Goal: Task Accomplishment & Management: Manage account settings

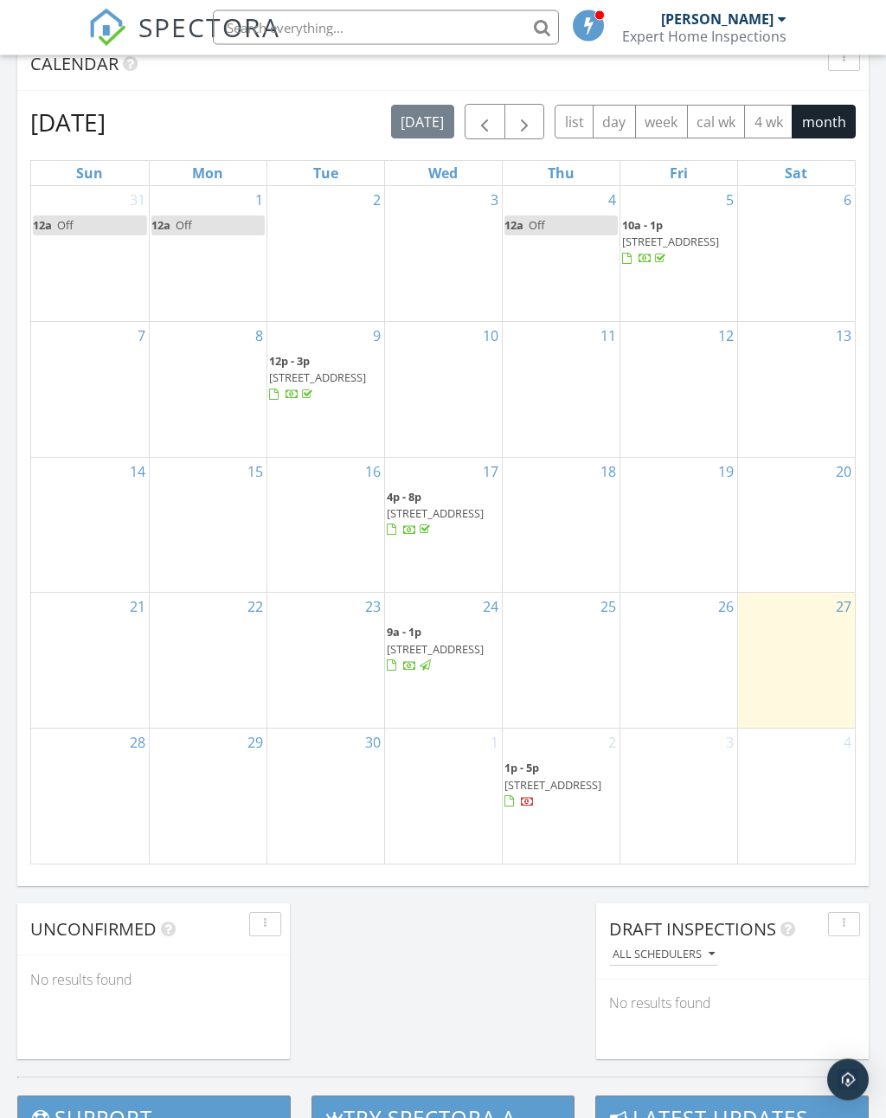
scroll to position [768, 0]
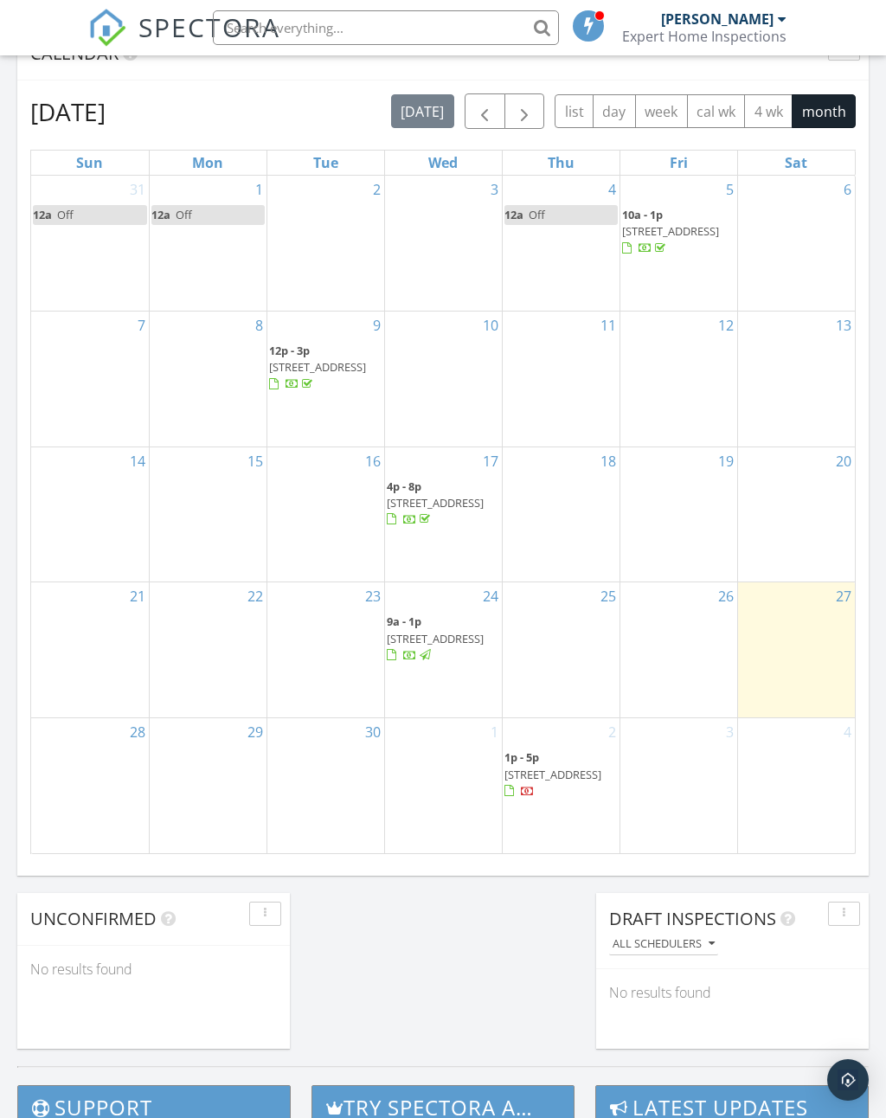
click at [295, 644] on div "23" at bounding box center [325, 649] width 117 height 135
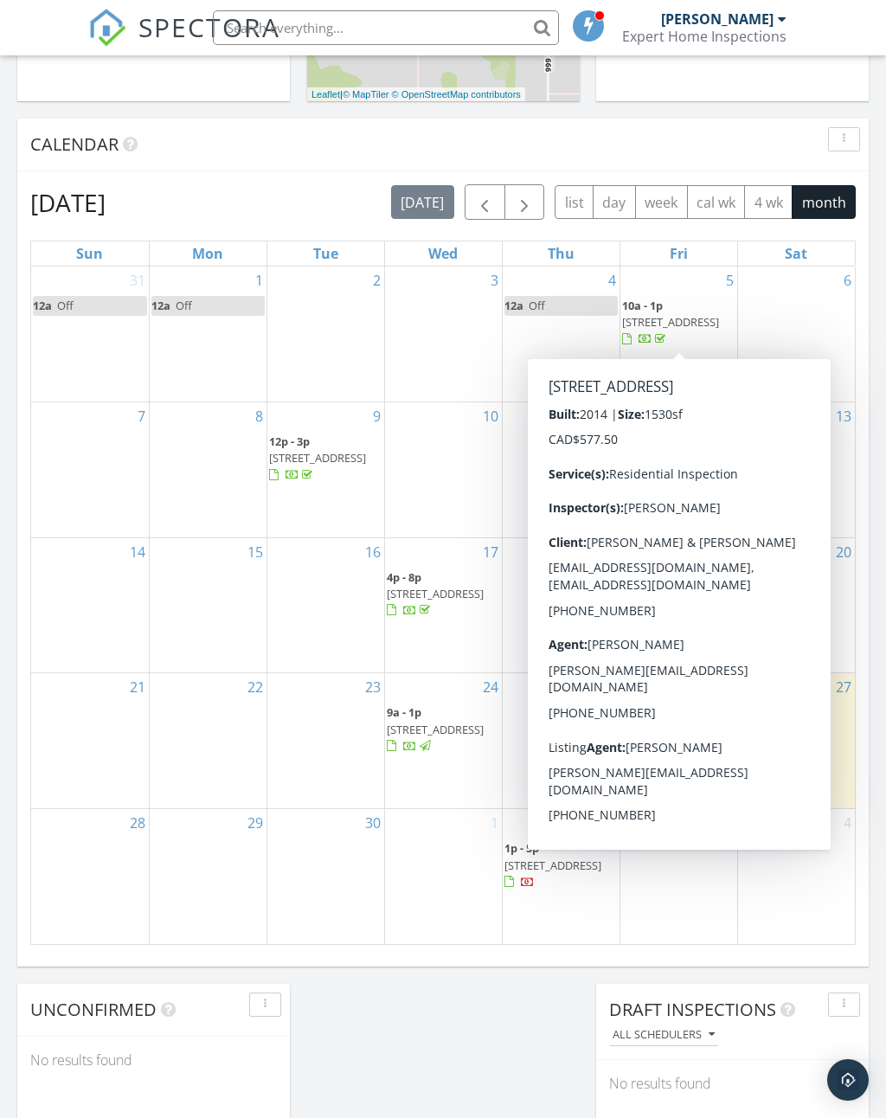
scroll to position [678, 0]
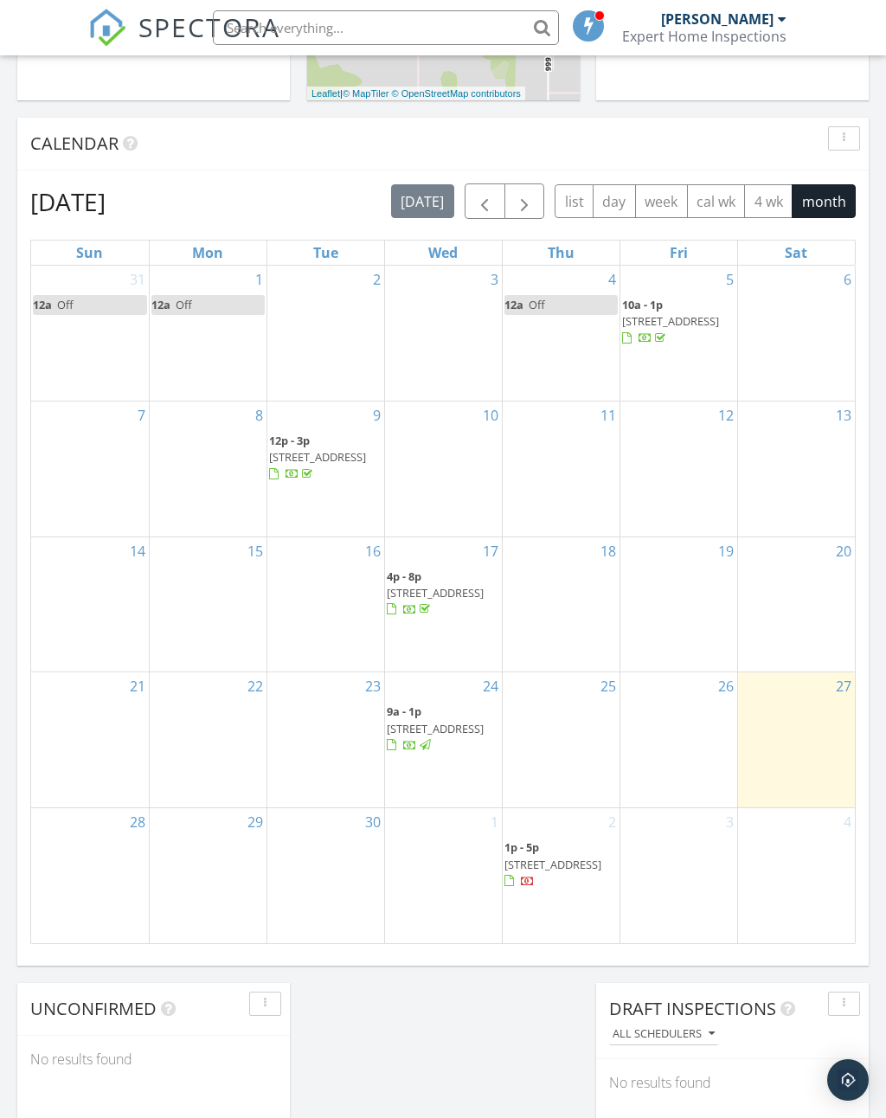
click at [212, 597] on div "15" at bounding box center [208, 604] width 117 height 135
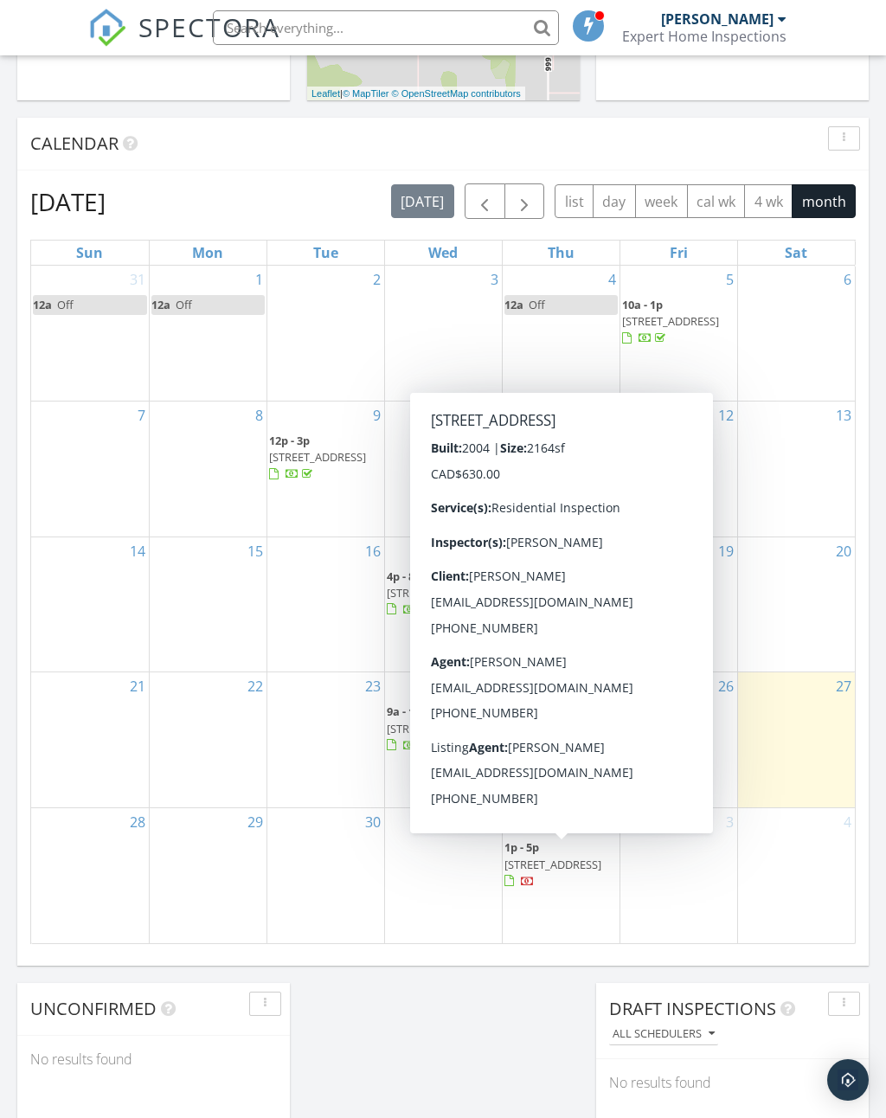
click at [559, 860] on span "71477 Range Road 20 T0H 1B0" at bounding box center [552, 864] width 97 height 16
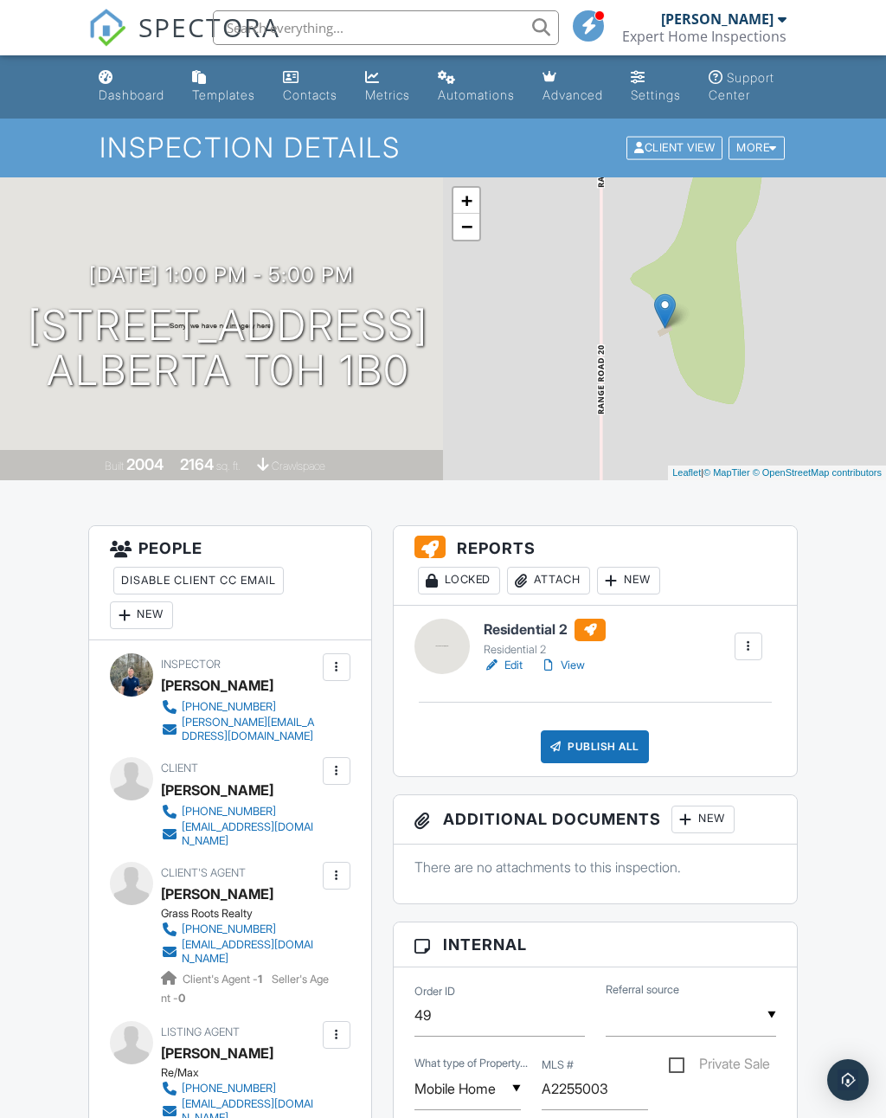
click at [769, 160] on div "More" at bounding box center [756, 148] width 56 height 23
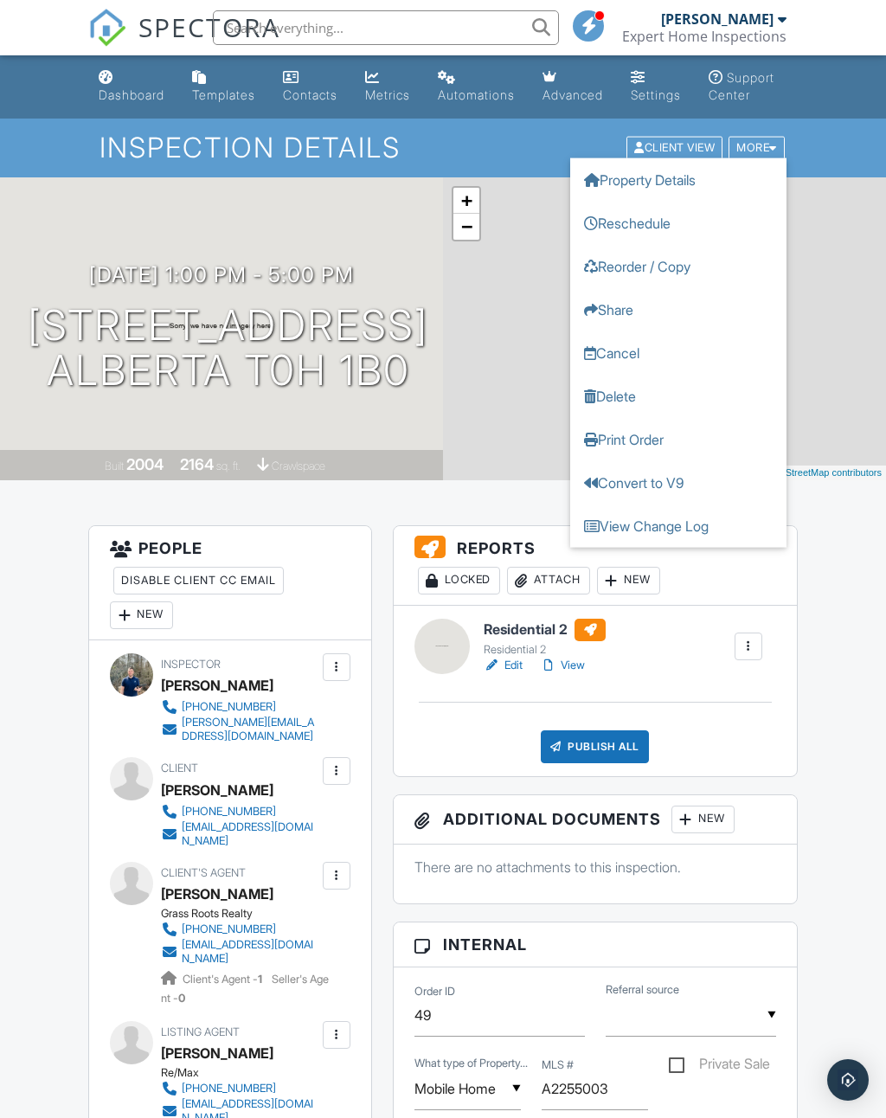
click at [652, 241] on link "Reschedule" at bounding box center [678, 223] width 216 height 43
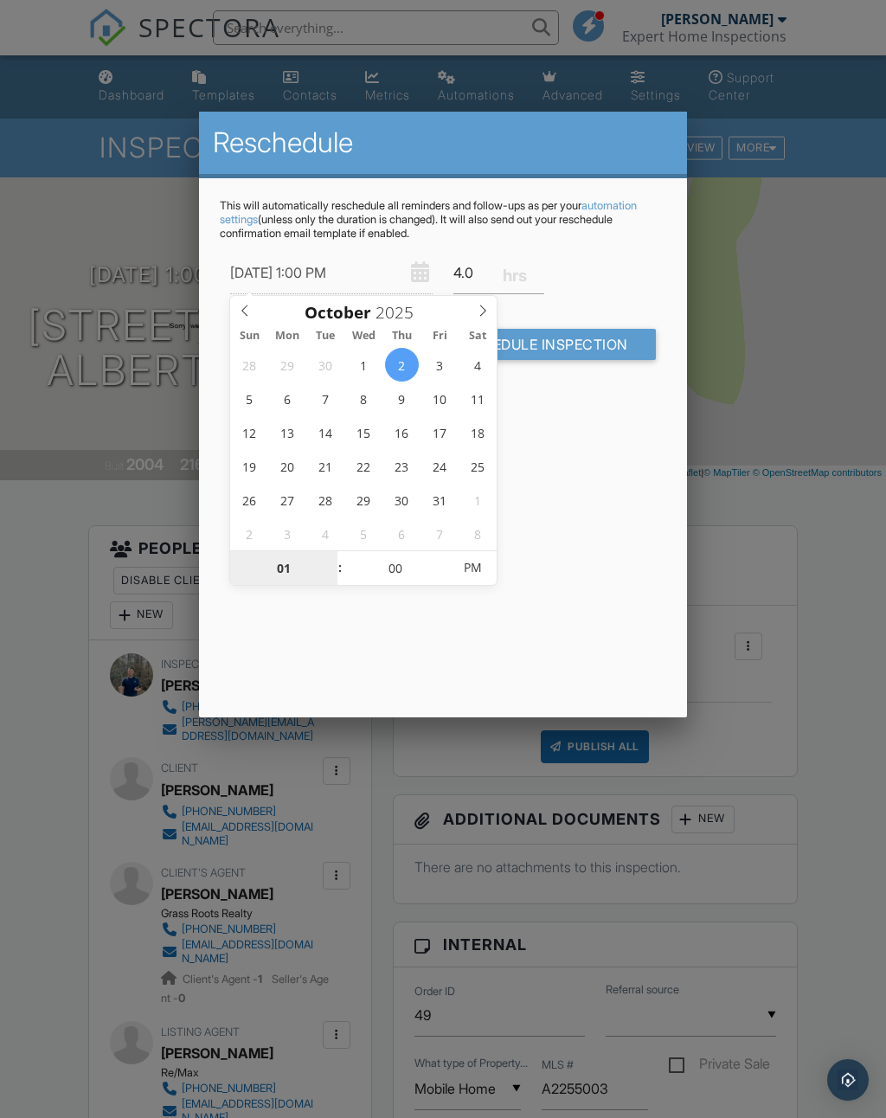
click at [293, 576] on input "01" at bounding box center [283, 568] width 106 height 35
type input "04"
type input "10/02/2025 4:00 PM"
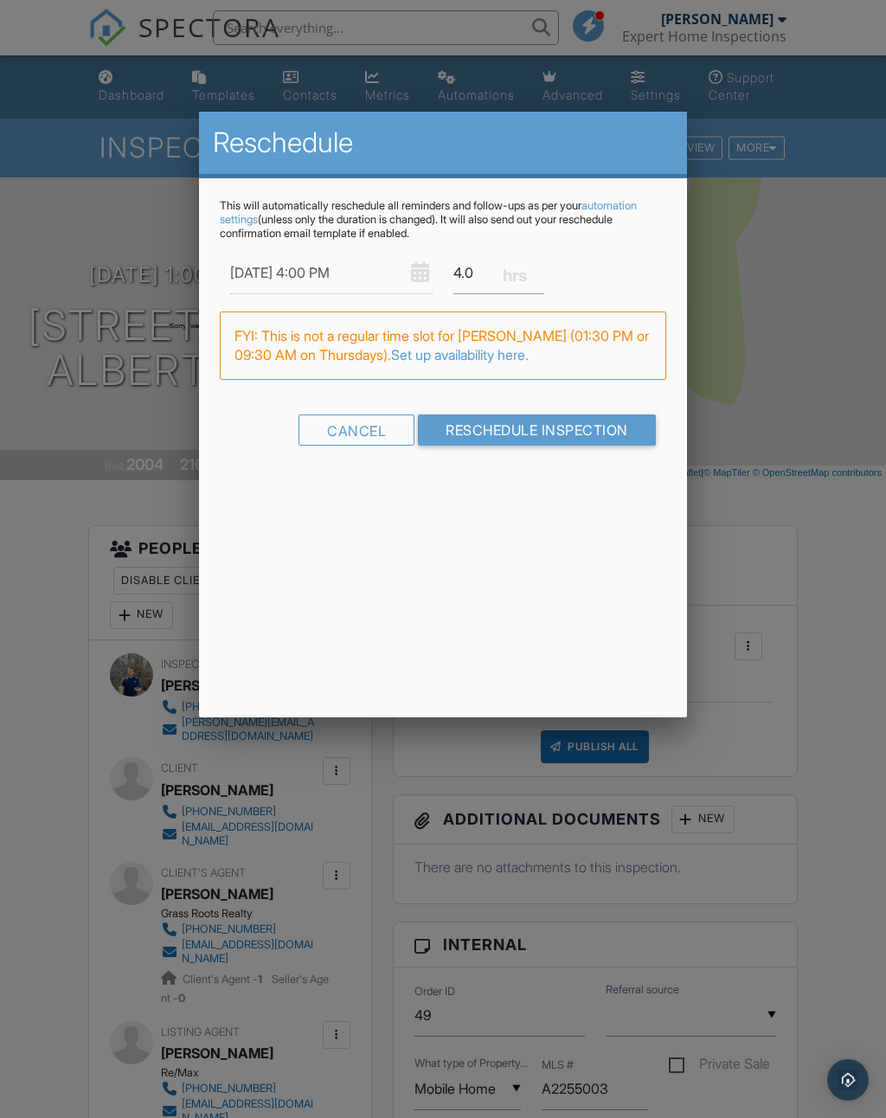
click at [532, 653] on div "Reschedule This will automatically reschedule all reminders and follow-ups as p…" at bounding box center [442, 414] width 487 height 605
click at [592, 426] on input "Reschedule Inspection" at bounding box center [537, 429] width 238 height 31
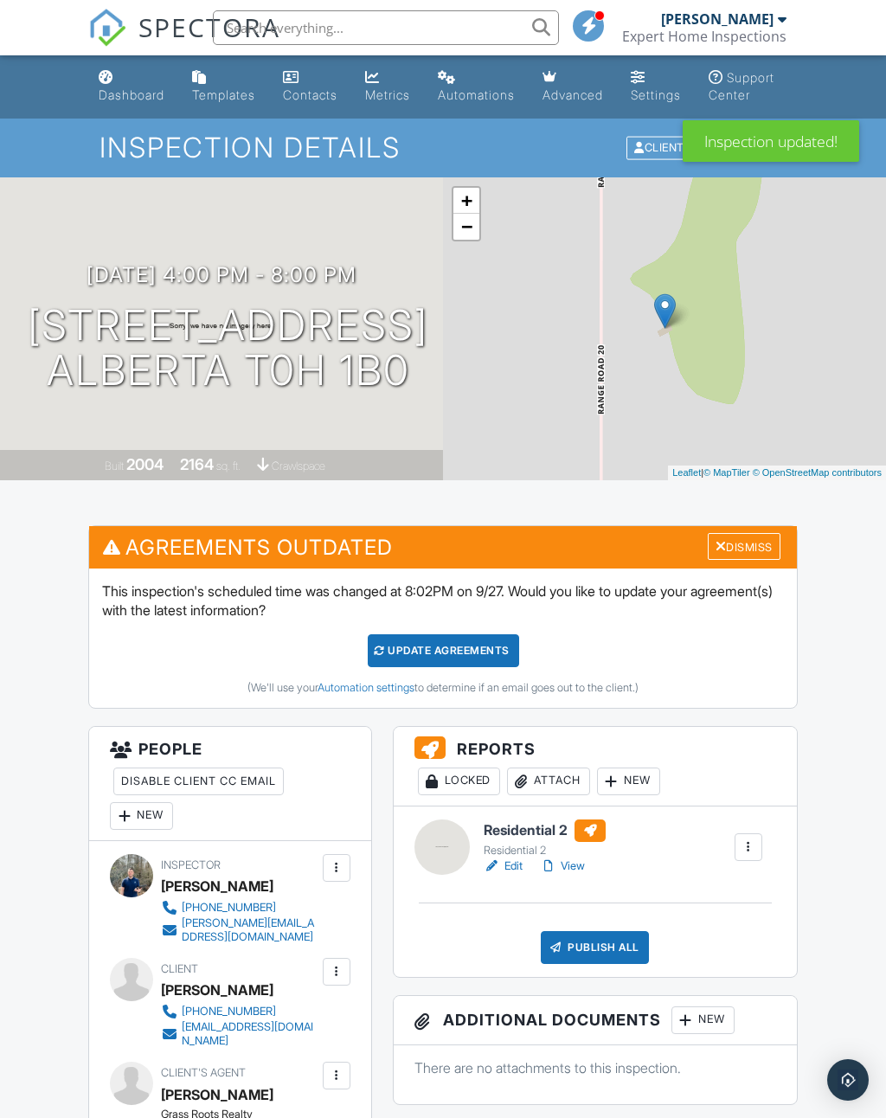
click at [446, 665] on div "Update Agreements" at bounding box center [443, 650] width 151 height 33
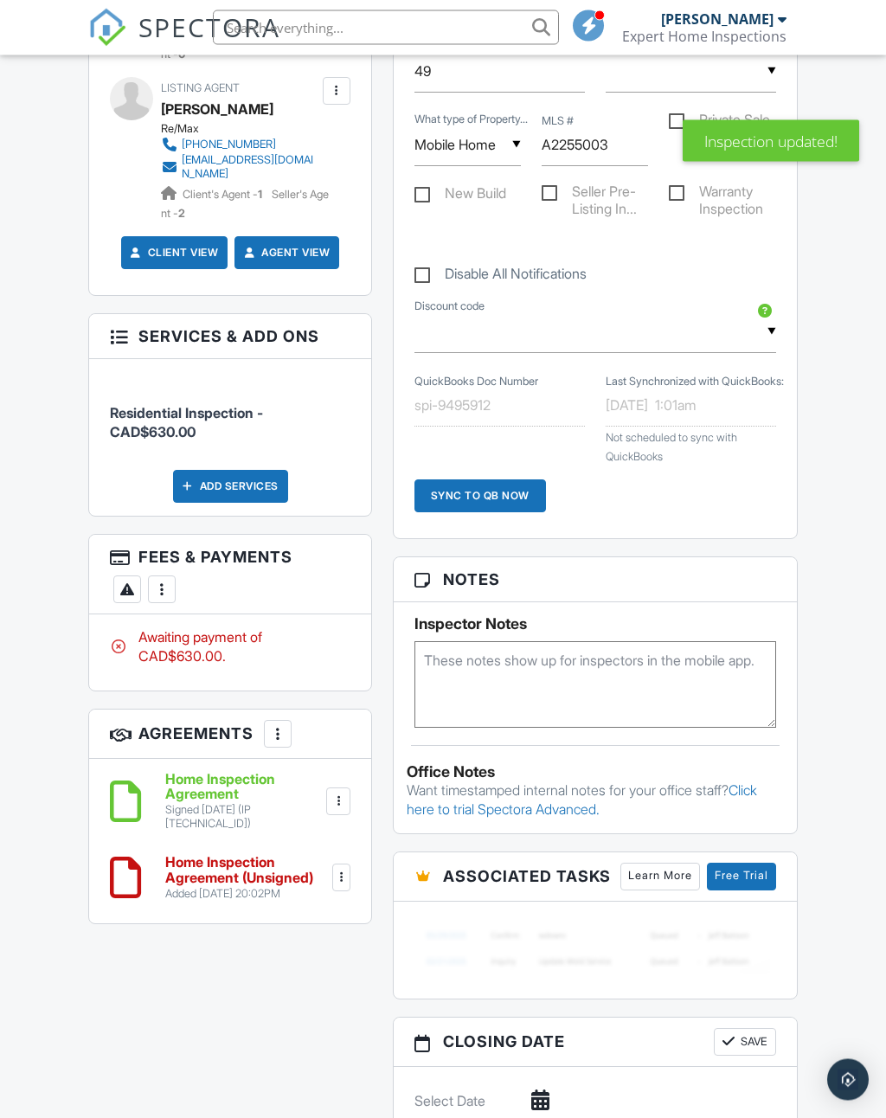
scroll to position [943, 0]
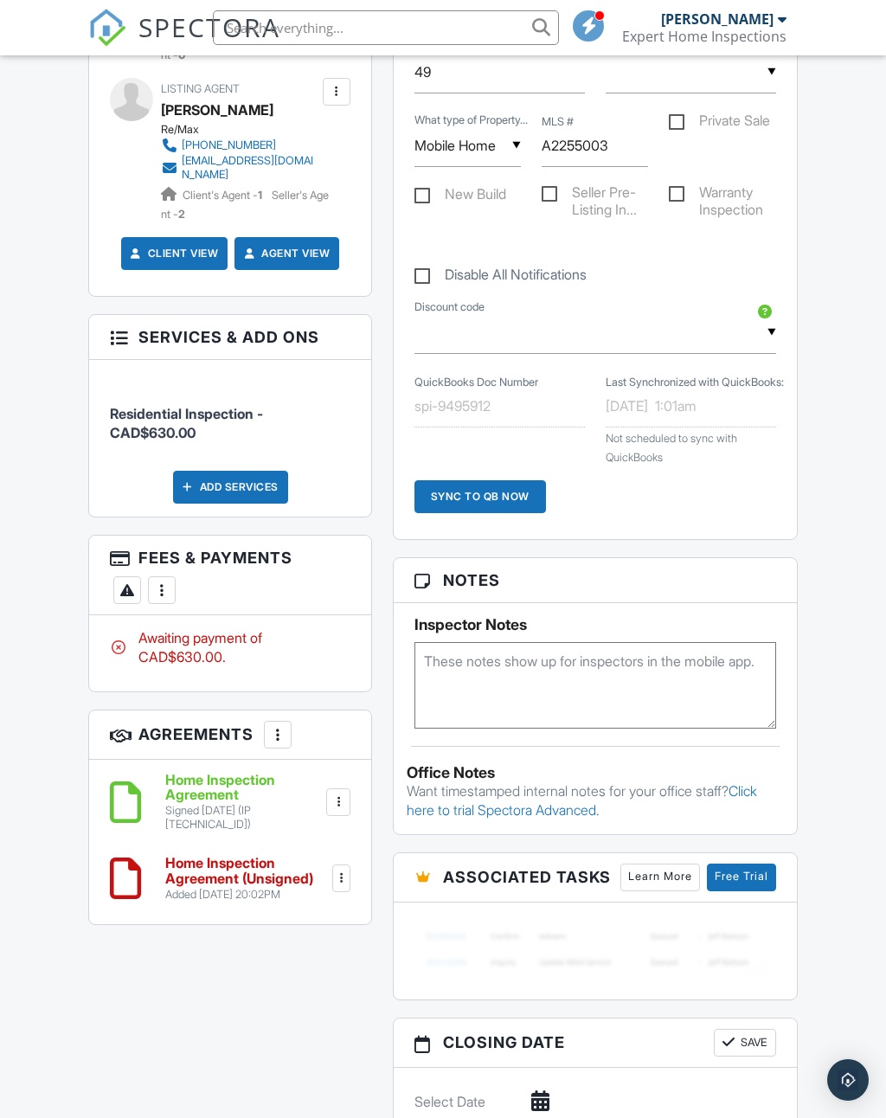
click at [247, 868] on h6 "Home Inspection Agreement (Unsigned)" at bounding box center [246, 870] width 163 height 30
